Goal: Information Seeking & Learning: Learn about a topic

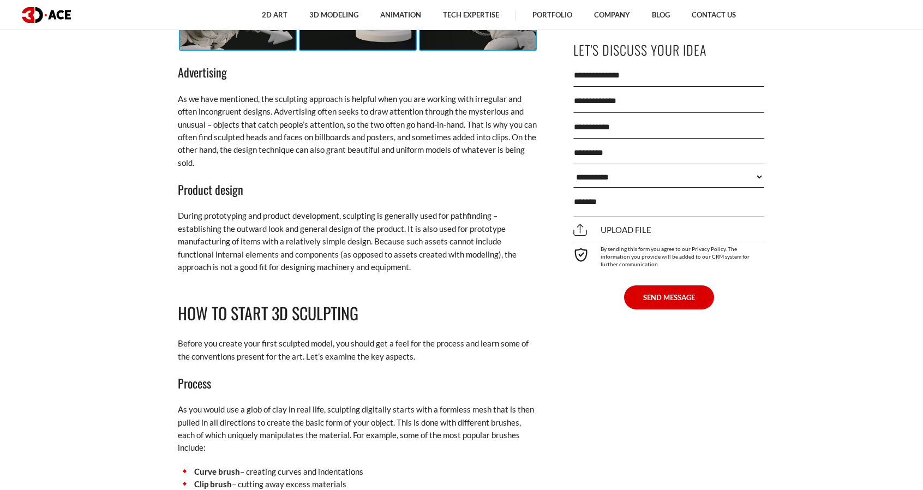
scroll to position [1948, 0]
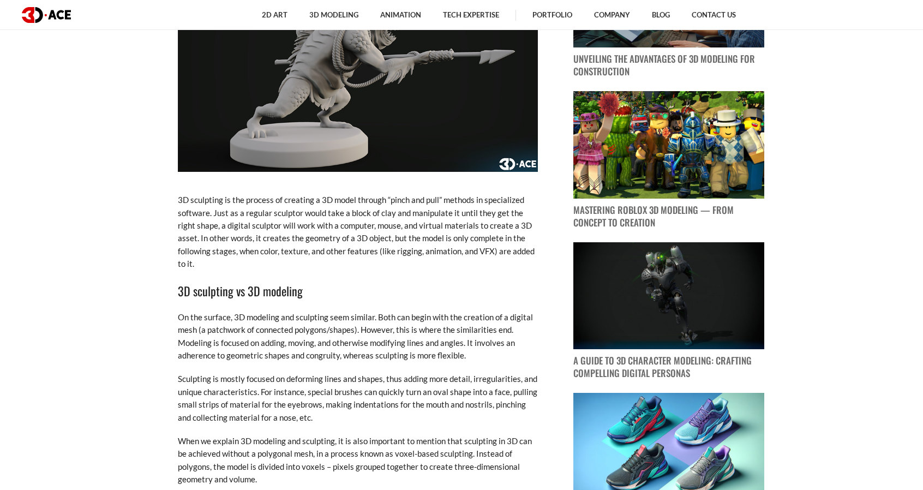
scroll to position [764, 0]
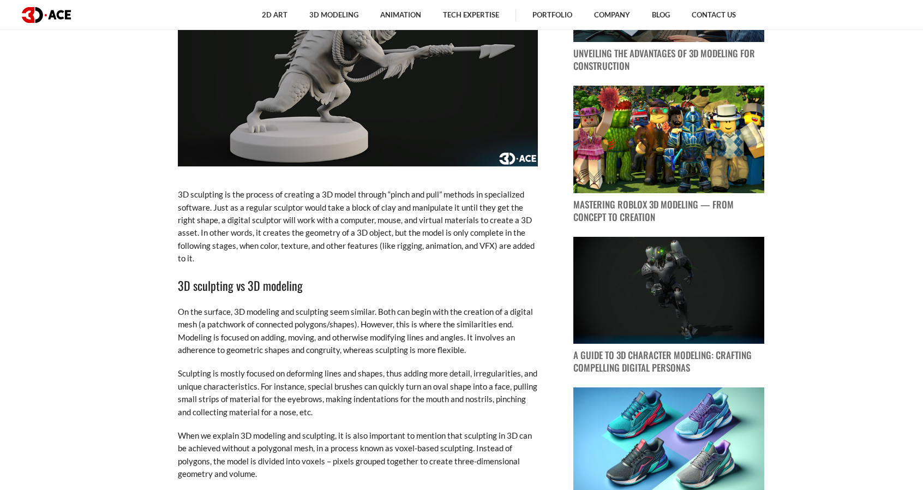
drag, startPoint x: 367, startPoint y: 357, endPoint x: 375, endPoint y: 353, distance: 8.8
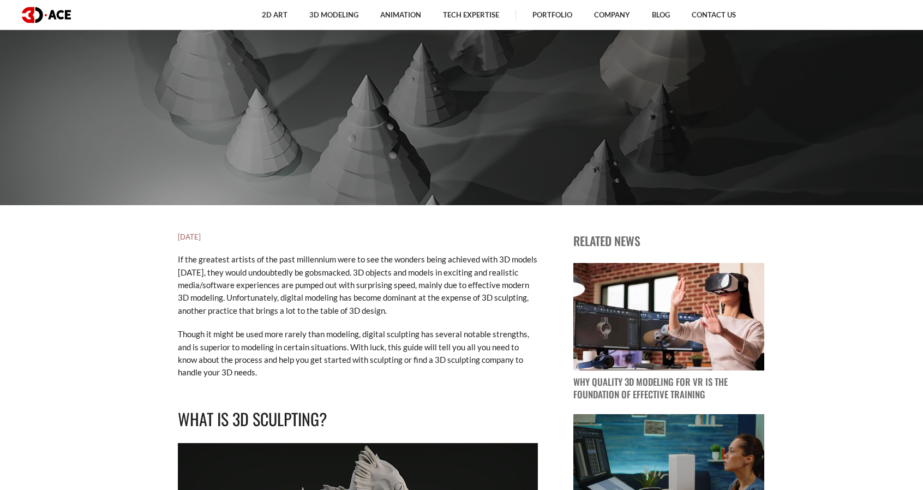
scroll to position [254, 0]
